Goal: Task Accomplishment & Management: Use online tool/utility

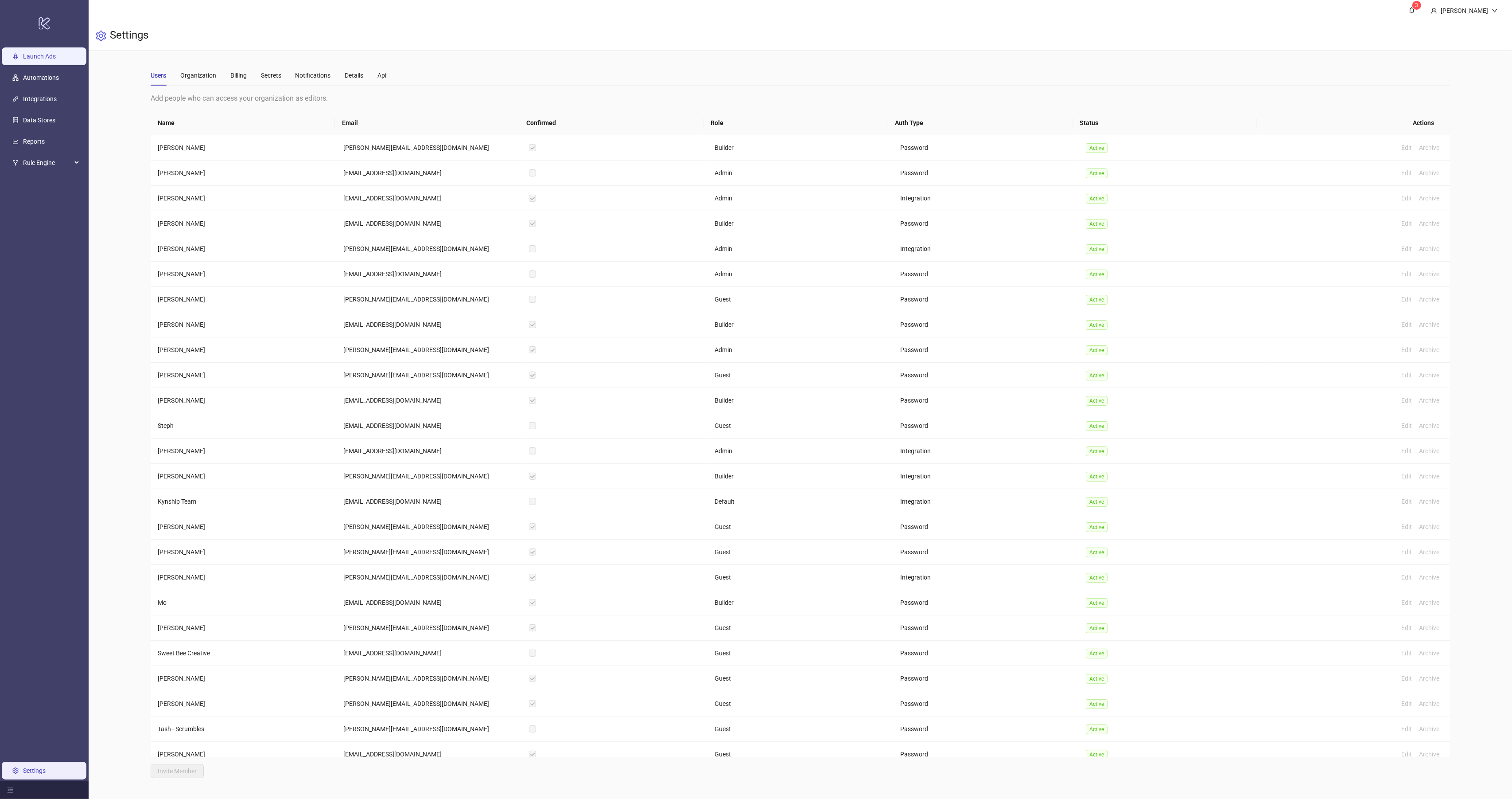
click at [38, 60] on link "Launch Ads" at bounding box center [39, 56] width 33 height 7
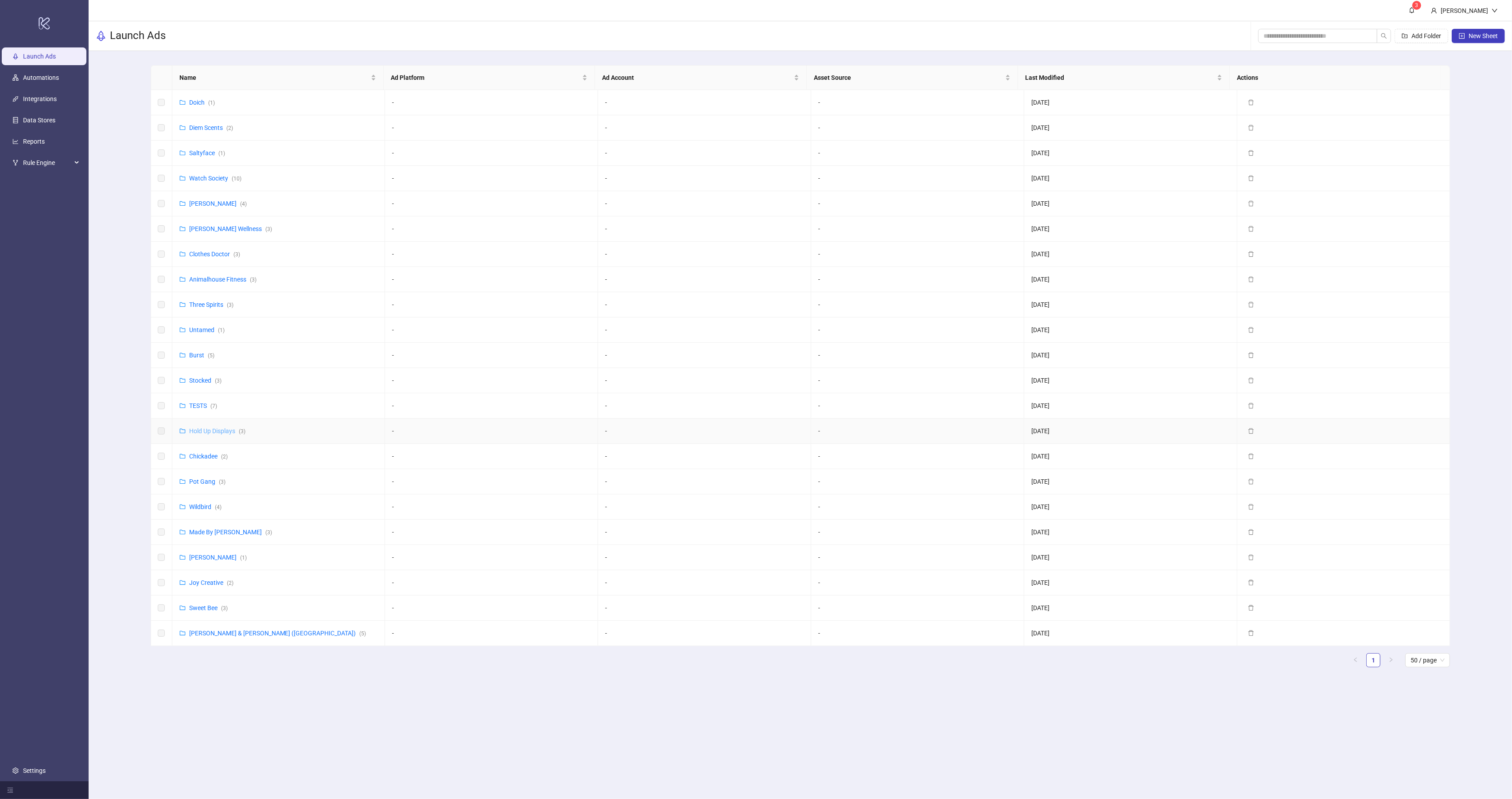
click at [217, 434] on link "Hold Up Displays ( 3 )" at bounding box center [217, 431] width 56 height 7
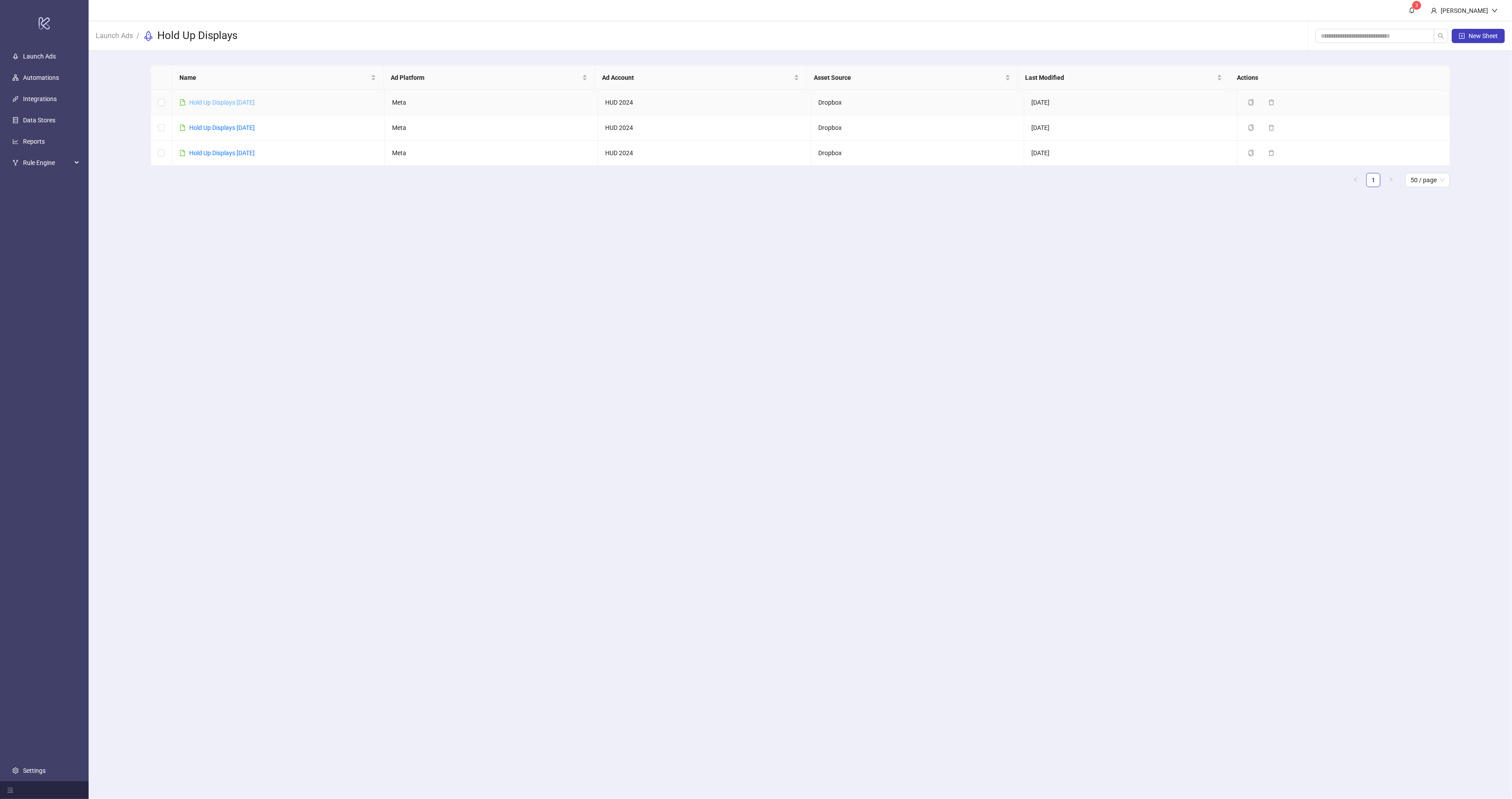
click at [247, 103] on link "Hold Up Displays [DATE]" at bounding box center [221, 102] width 65 height 7
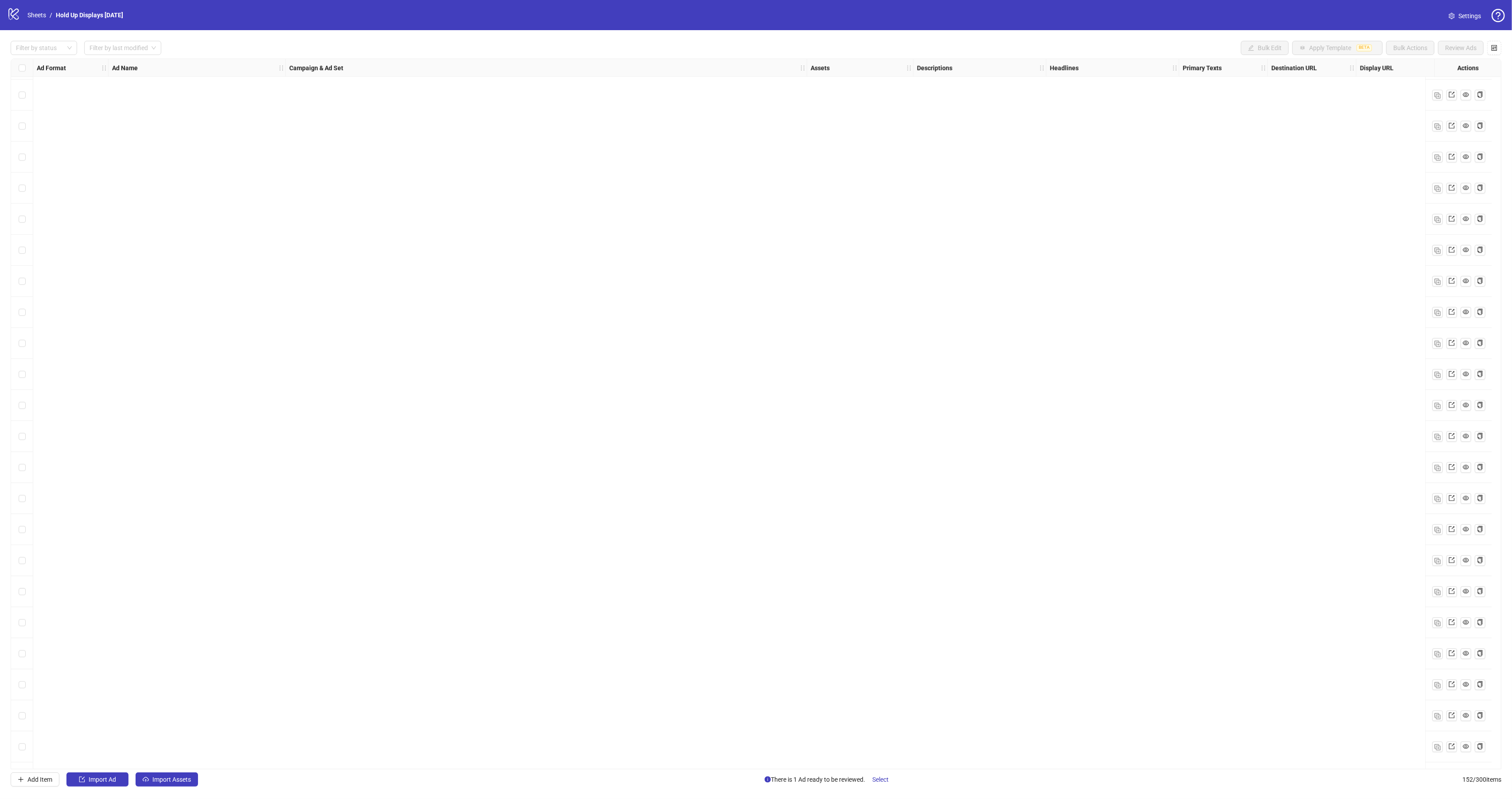
scroll to position [4029, 0]
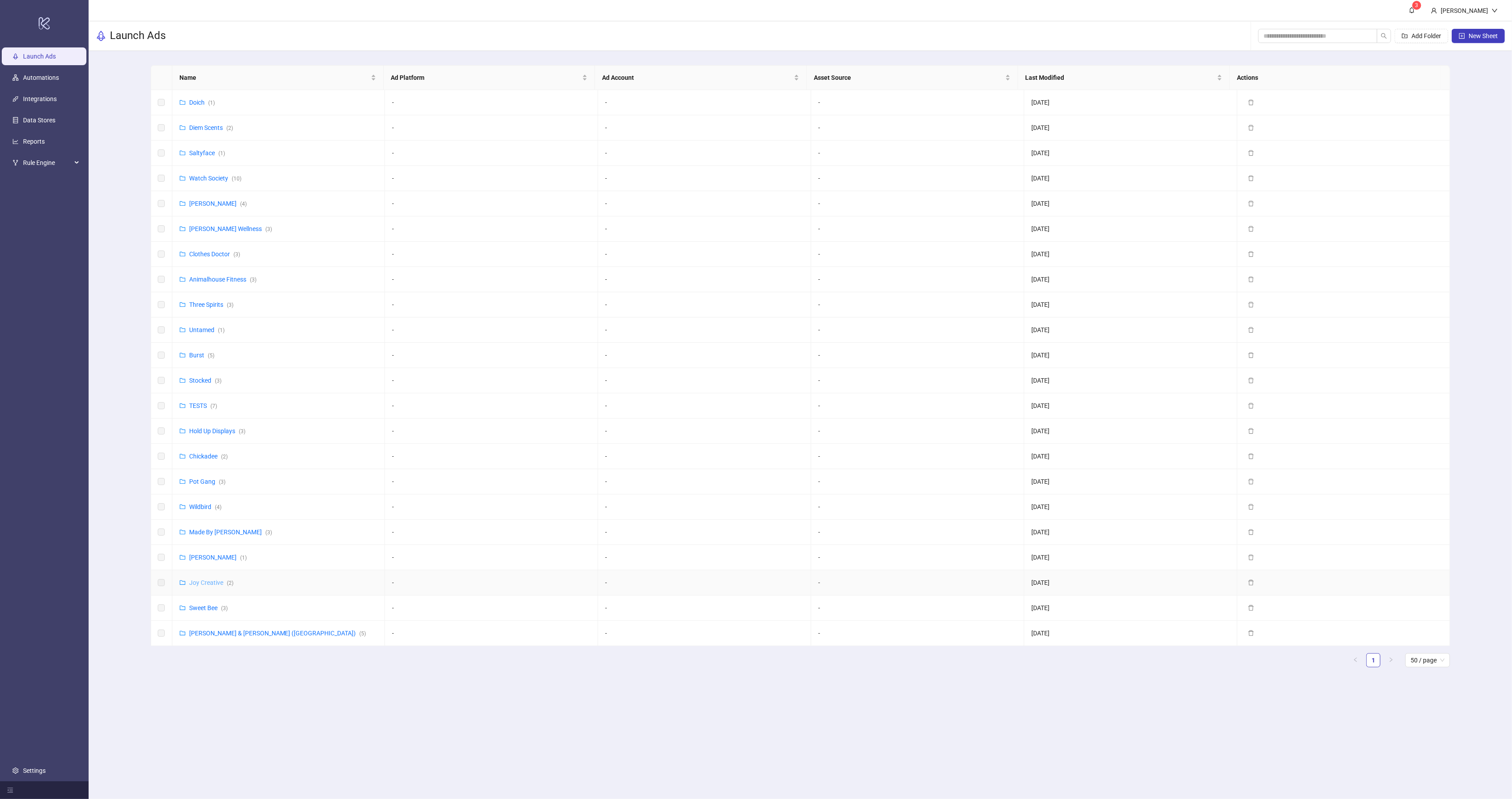
click at [210, 586] on link "Joy Creative ( 2 )" at bounding box center [210, 582] width 44 height 7
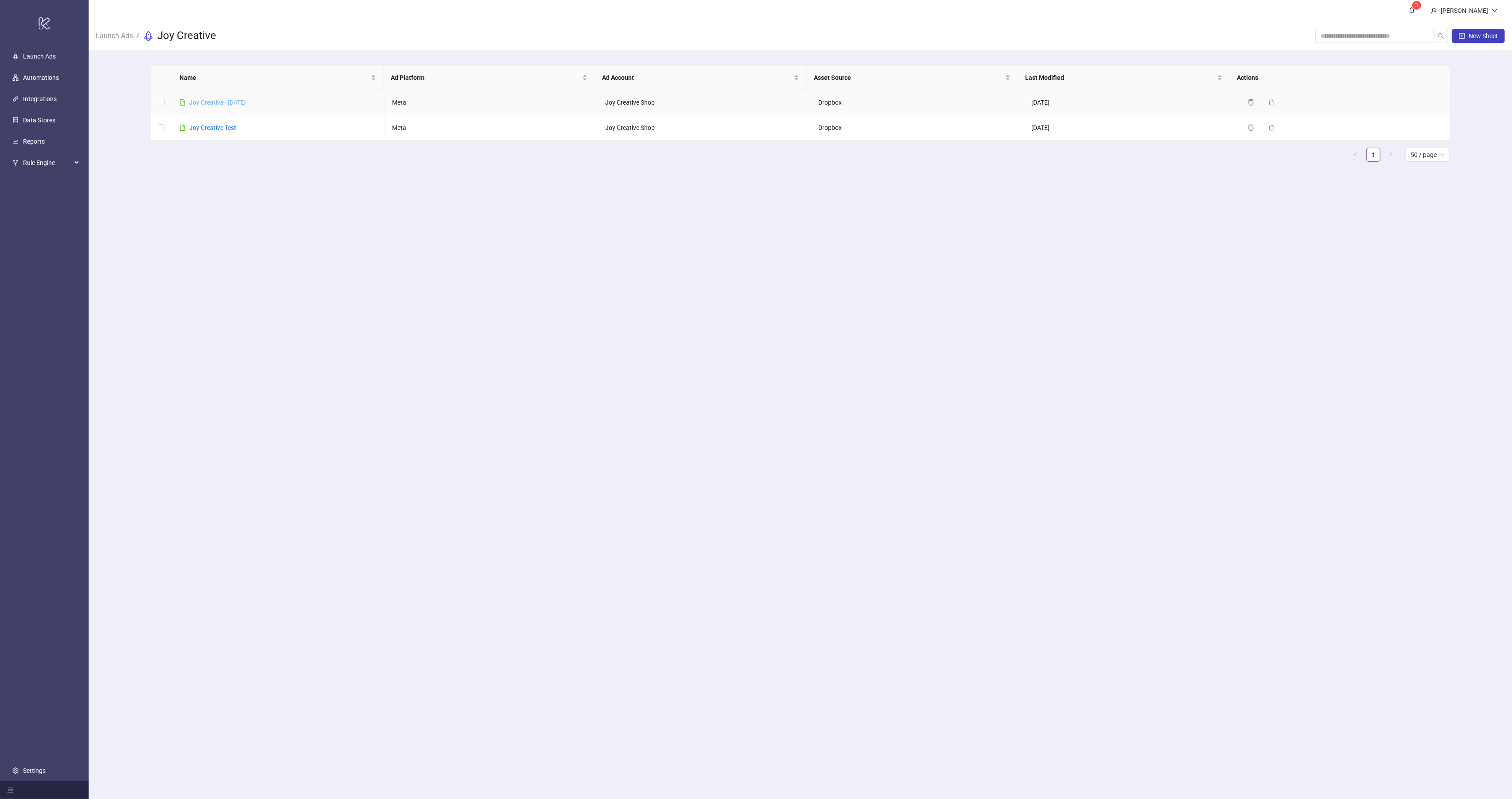
click at [231, 99] on link "Joy Creative - [DATE]" at bounding box center [217, 102] width 56 height 7
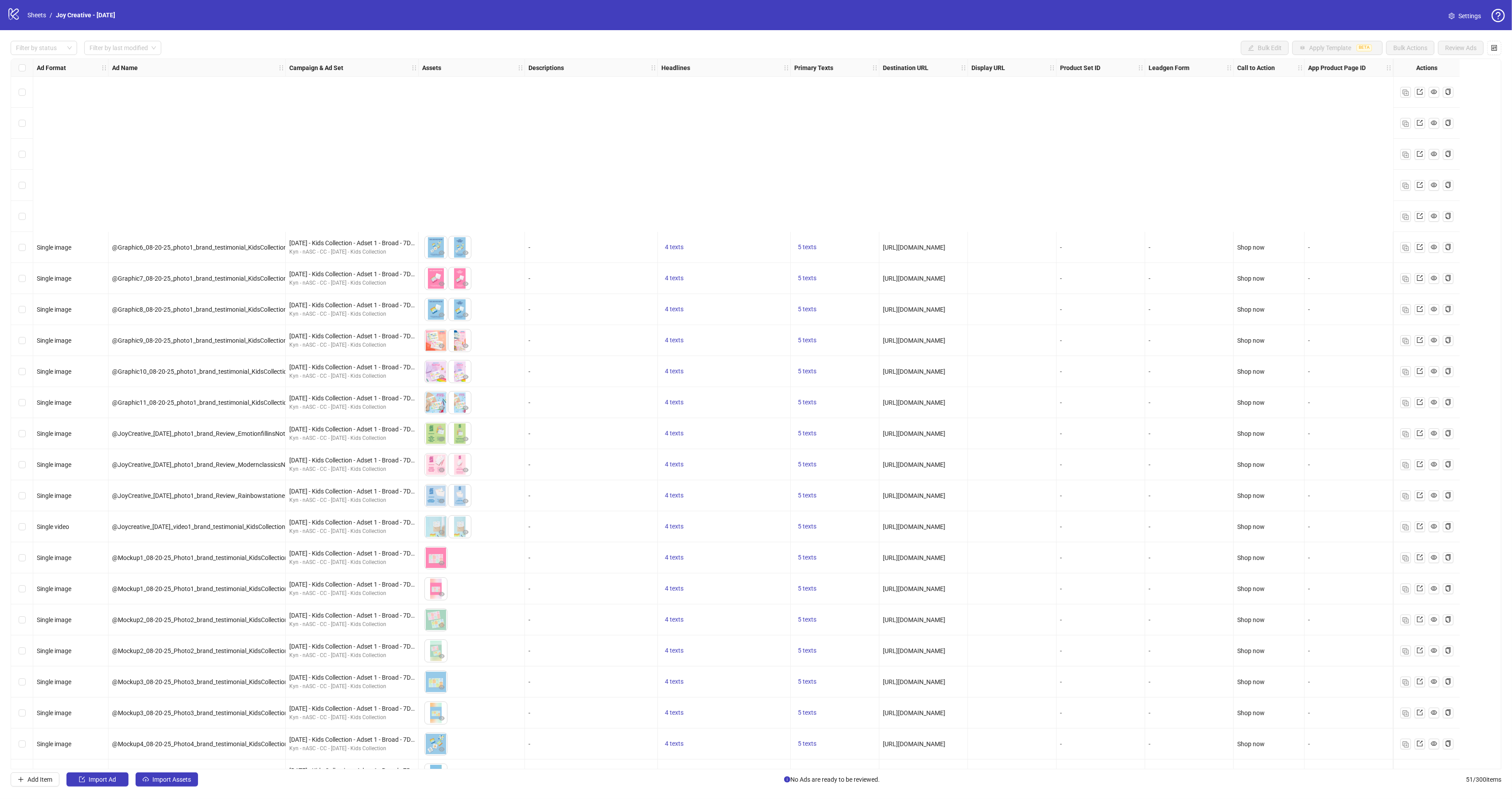
scroll to position [233, 0]
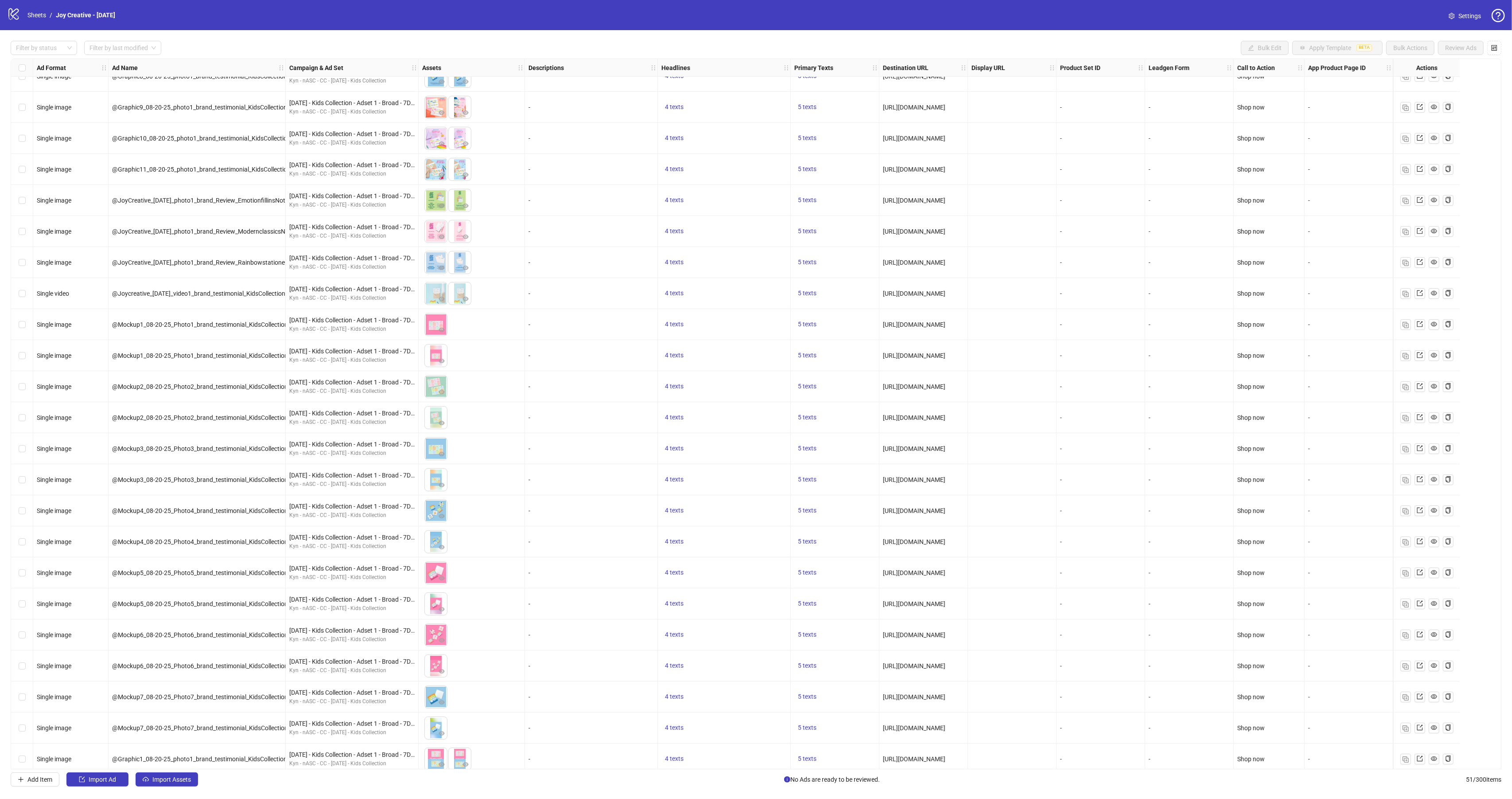
drag, startPoint x: 431, startPoint y: 358, endPoint x: 464, endPoint y: 330, distance: 43.3
click at [205, 353] on span "@Mockup1_08-20-25_Photo1_brand_testimonial_KidsCollection_JoyCreative_9x16" at bounding box center [226, 356] width 227 height 7
click at [473, 325] on div "To pick up a draggable item, press the space bar. While dragging, use the arrow…" at bounding box center [472, 324] width 98 height 28
drag, startPoint x: 468, startPoint y: 321, endPoint x: 466, endPoint y: 332, distance: 11.2
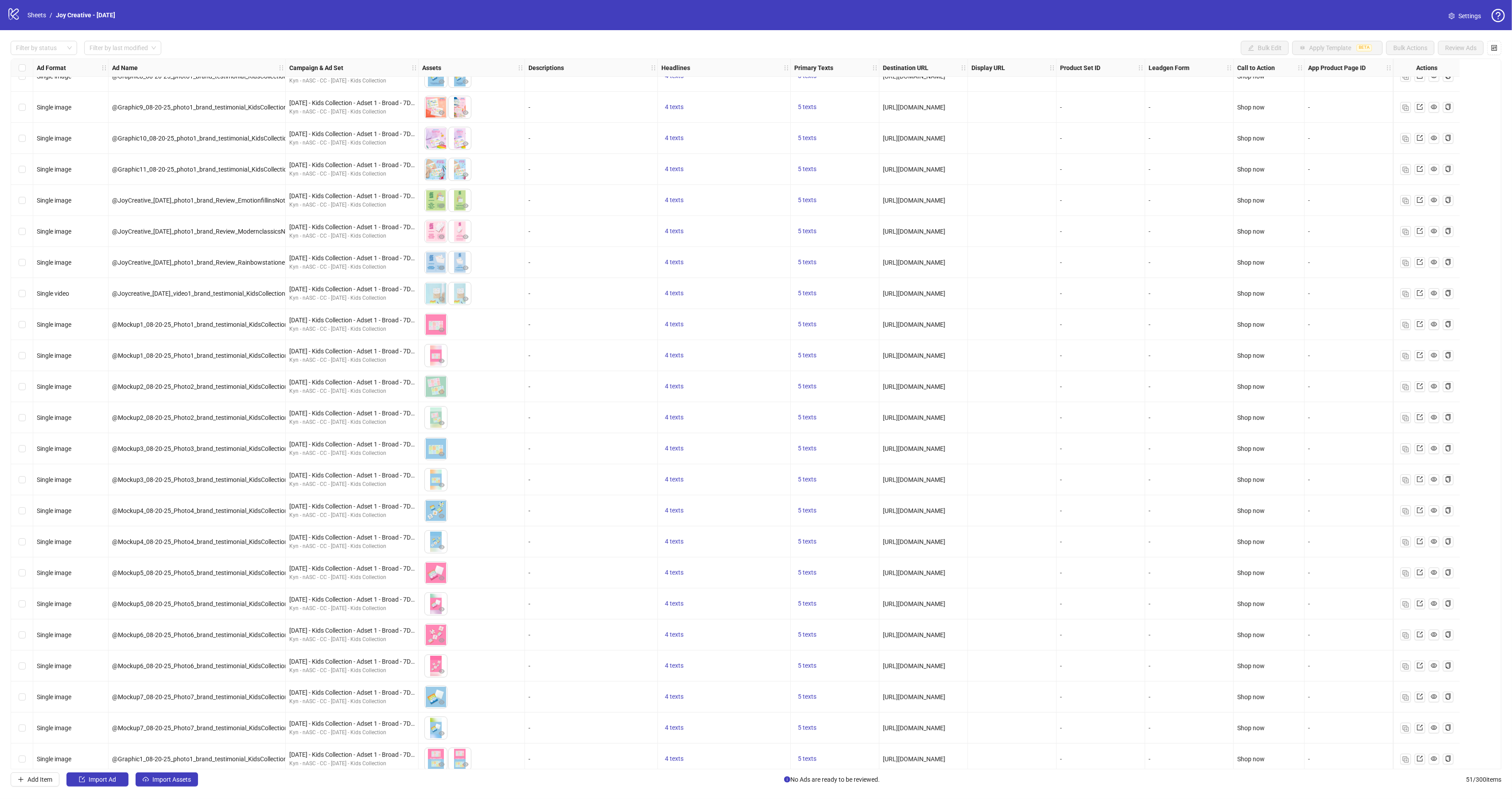
click at [466, 335] on div "To pick up a draggable item, press the space bar. While dragging, use the arrow…" at bounding box center [472, 324] width 98 height 28
click at [462, 328] on div "To pick up a draggable item, press the space bar. While dragging, use the arrow…" at bounding box center [472, 324] width 98 height 28
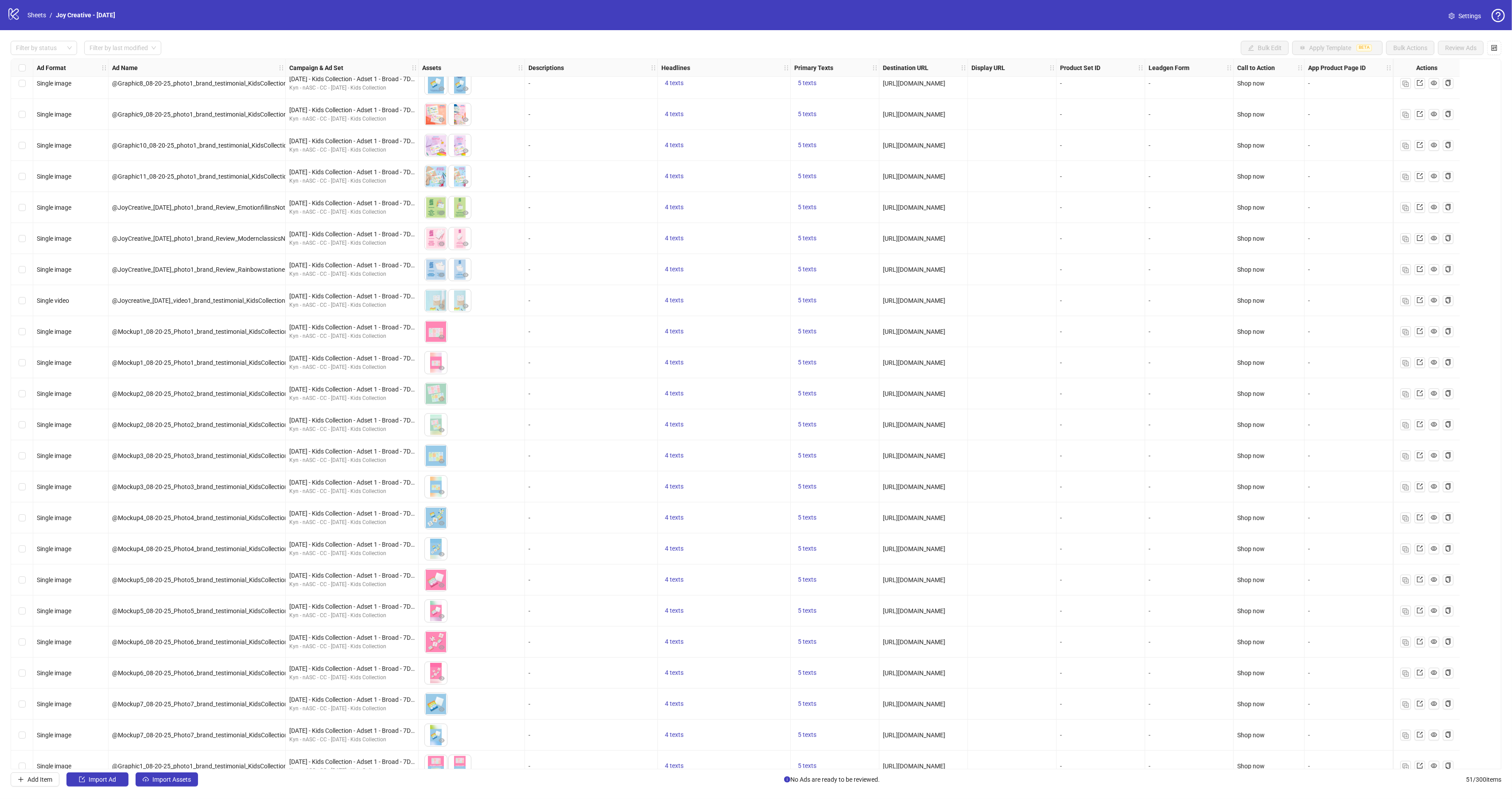
drag, startPoint x: 938, startPoint y: 207, endPoint x: 929, endPoint y: 544, distance: 337.1
click at [904, 423] on span "[URL][DOMAIN_NAME]" at bounding box center [914, 425] width 63 height 7
drag, startPoint x: 285, startPoint y: 66, endPoint x: 463, endPoint y: 76, distance: 178.3
click at [286, 76] on div "Resize Ad Name column" at bounding box center [284, 67] width 2 height 17
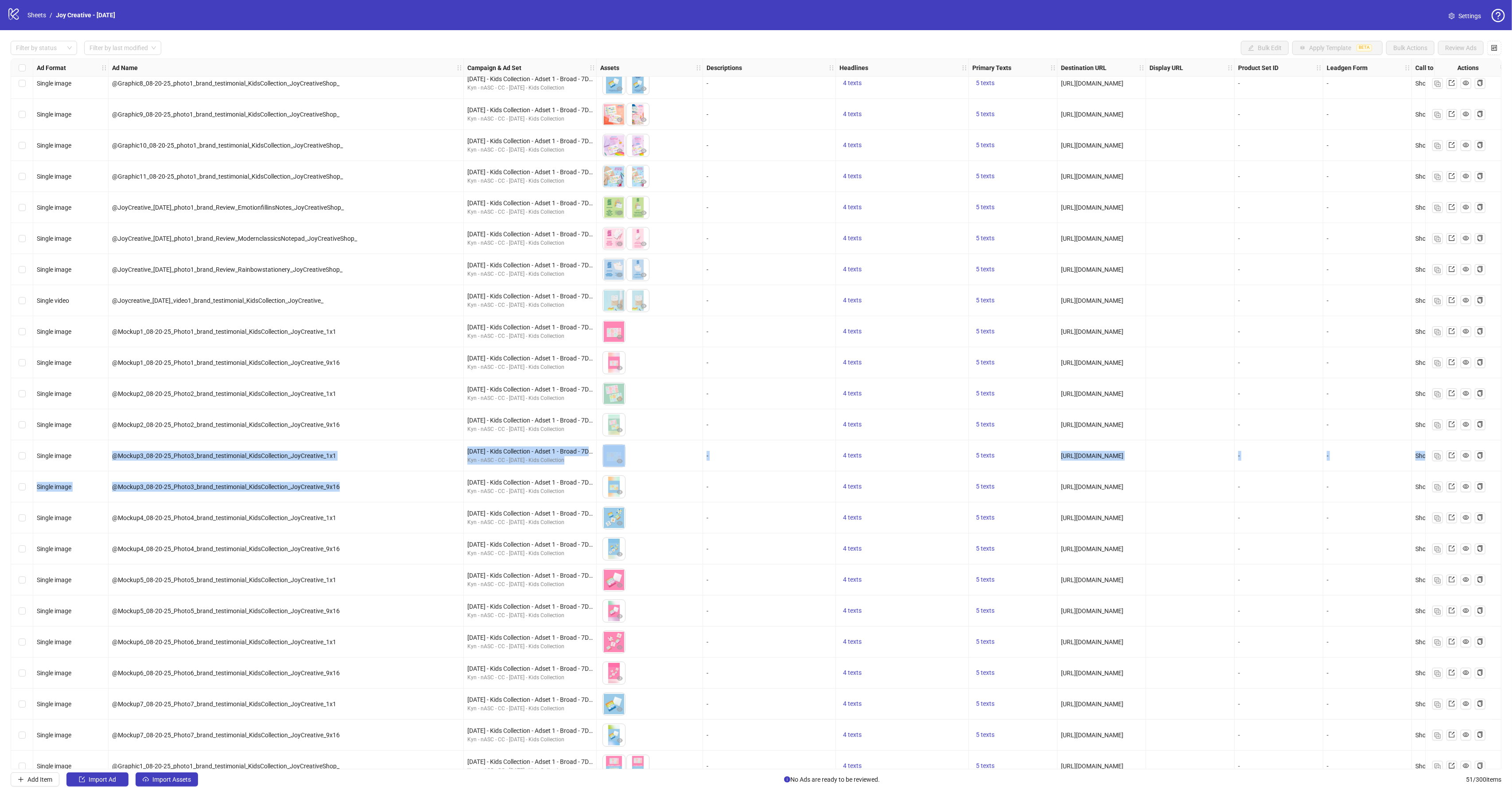
drag, startPoint x: 346, startPoint y: 488, endPoint x: 114, endPoint y: 455, distance: 234.3
click at [380, 470] on div "@Mockup3_08-20-25_Photo3_brand_testimonial_KidsCollection_JoyCreative_1x1" at bounding box center [286, 455] width 355 height 31
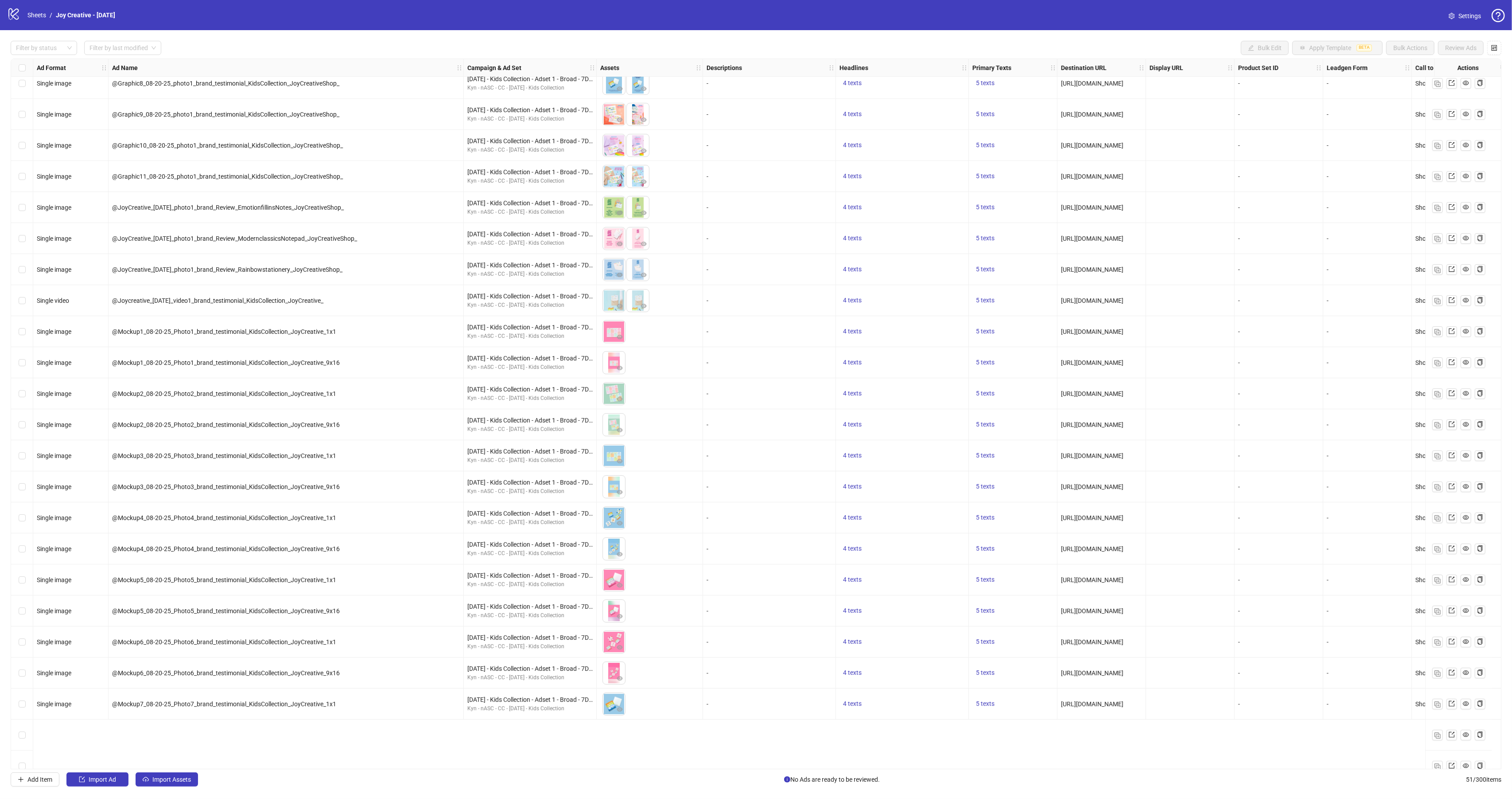
scroll to position [96, 0]
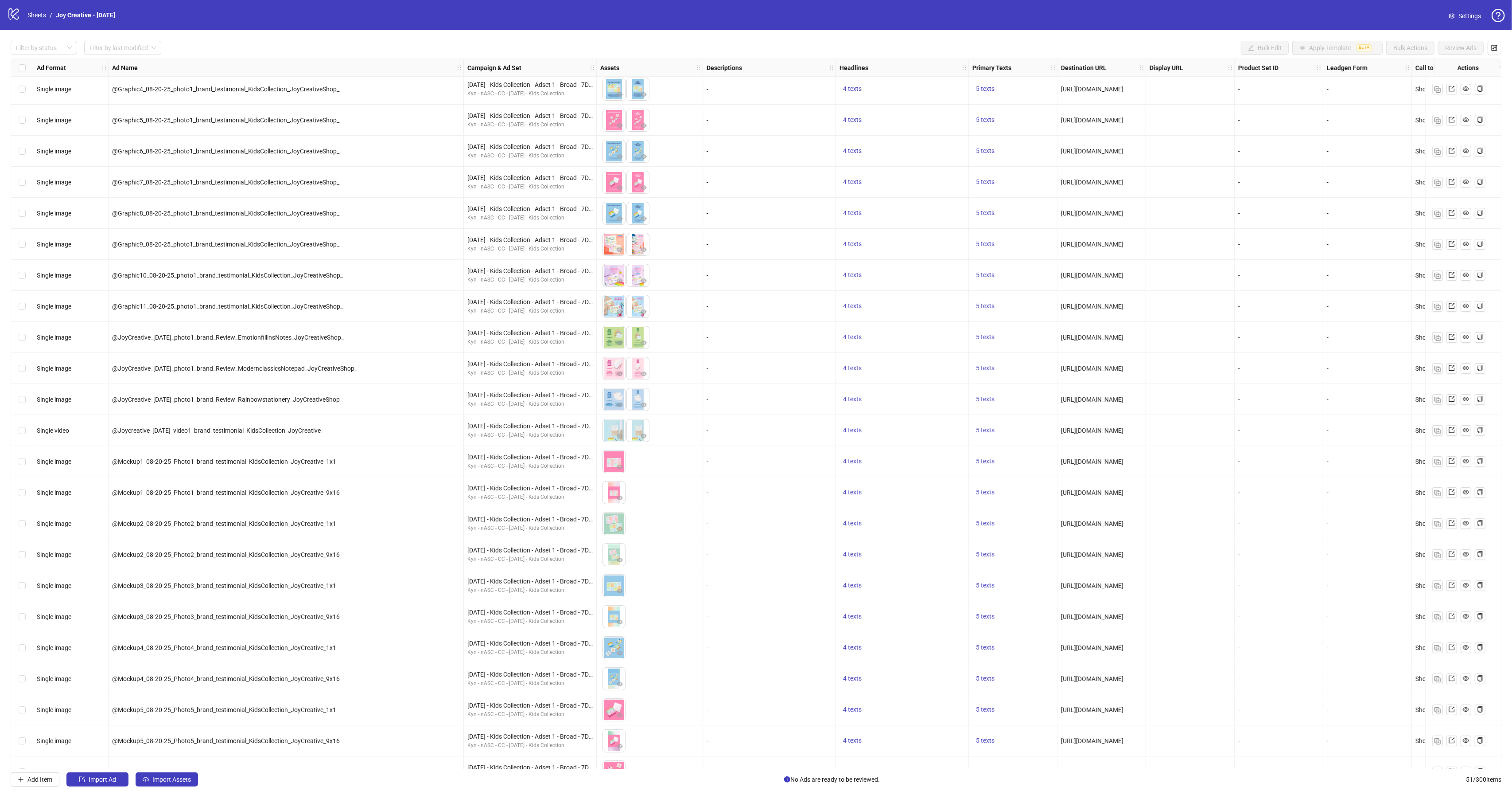
drag, startPoint x: 619, startPoint y: 490, endPoint x: 652, endPoint y: 460, distance: 44.6
click at [641, 484] on div "To pick up a draggable item, press the space bar. While dragging, use the arrow…" at bounding box center [650, 493] width 98 height 28
drag, startPoint x: 642, startPoint y: 468, endPoint x: 648, endPoint y: 464, distance: 7.2
click at [648, 464] on div "To pick up a draggable item, press the space bar. While dragging, use the arrow…" at bounding box center [650, 461] width 98 height 28
click at [660, 503] on div "To pick up a draggable item, press the space bar. While dragging, use the arrow…" at bounding box center [650, 493] width 98 height 28
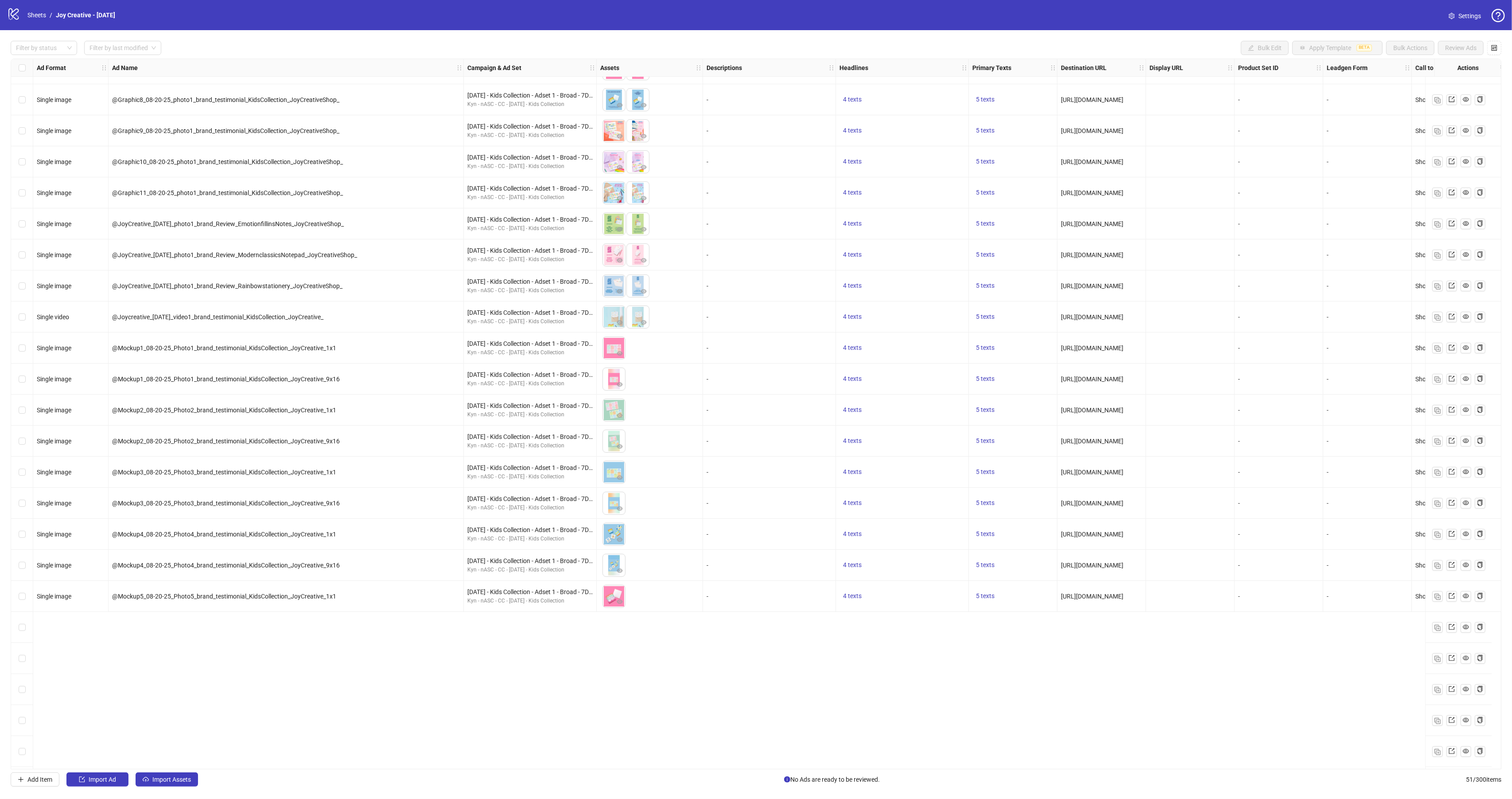
scroll to position [0, 0]
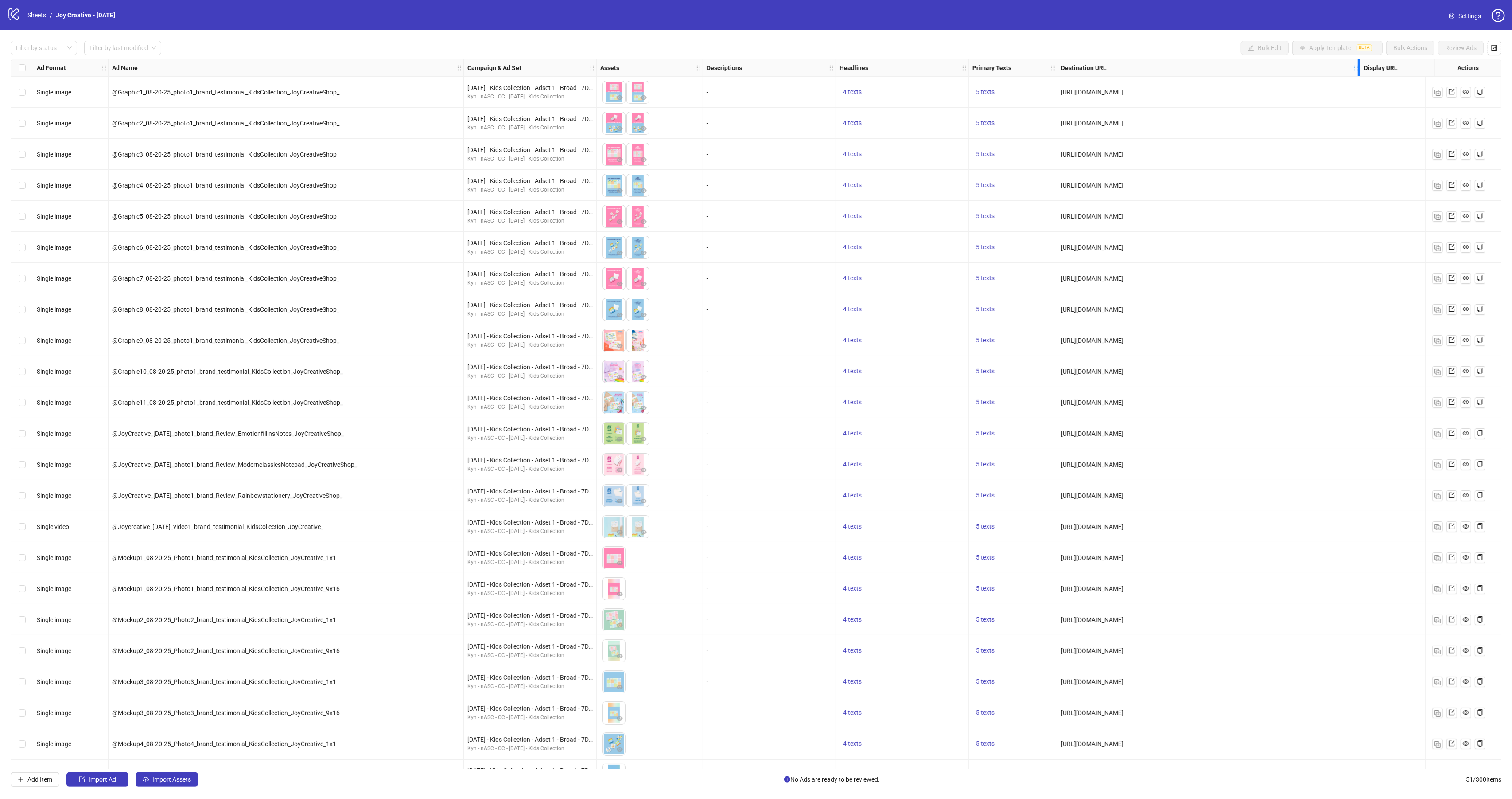
drag, startPoint x: 1145, startPoint y: 63, endPoint x: 1260, endPoint y: 75, distance: 115.6
click at [1358, 71] on div "Resize Destination URL column" at bounding box center [1359, 67] width 2 height 17
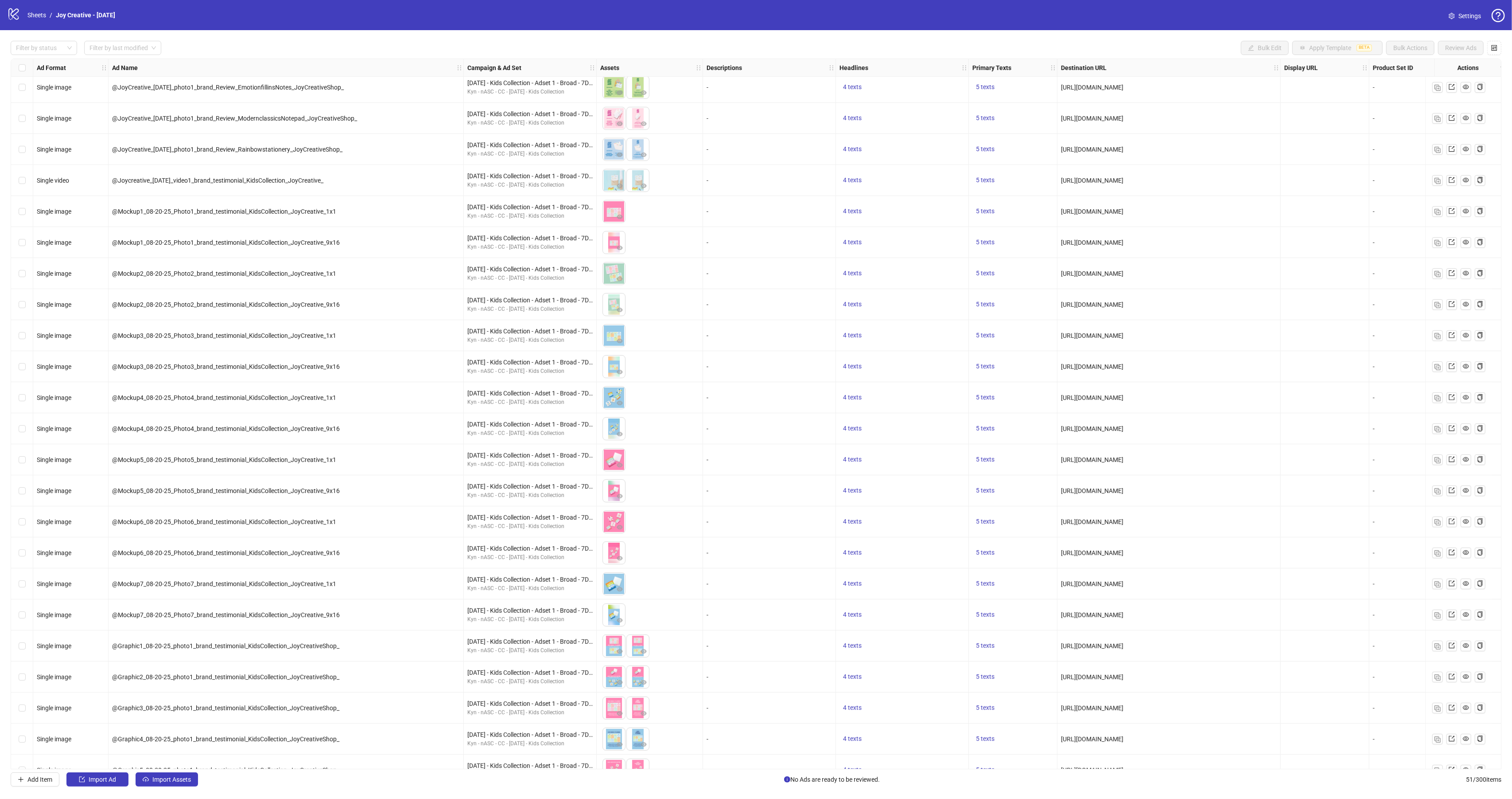
scroll to position [346, 0]
